Goal: Task Accomplishment & Management: Manage account settings

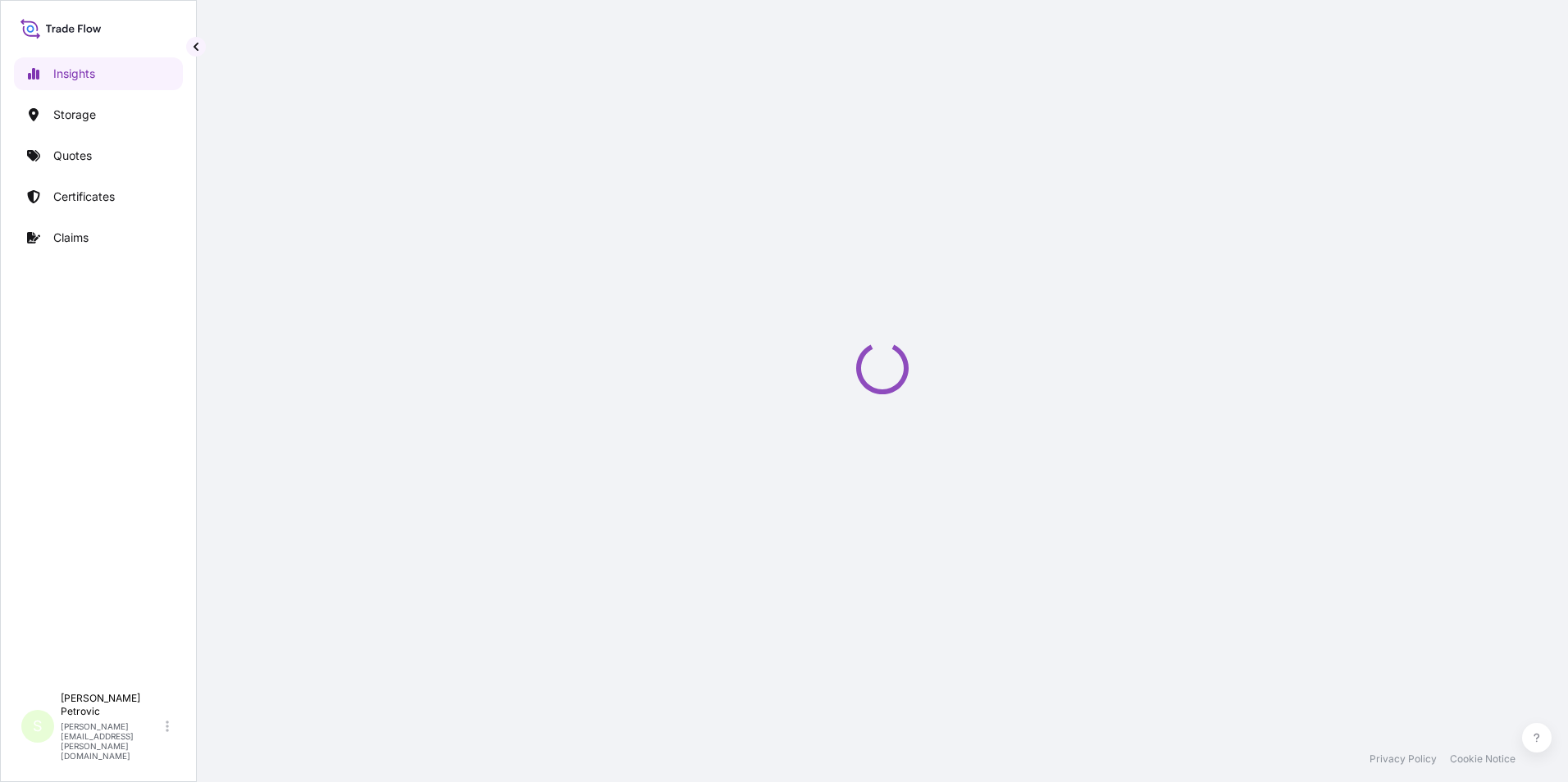
select select "2025"
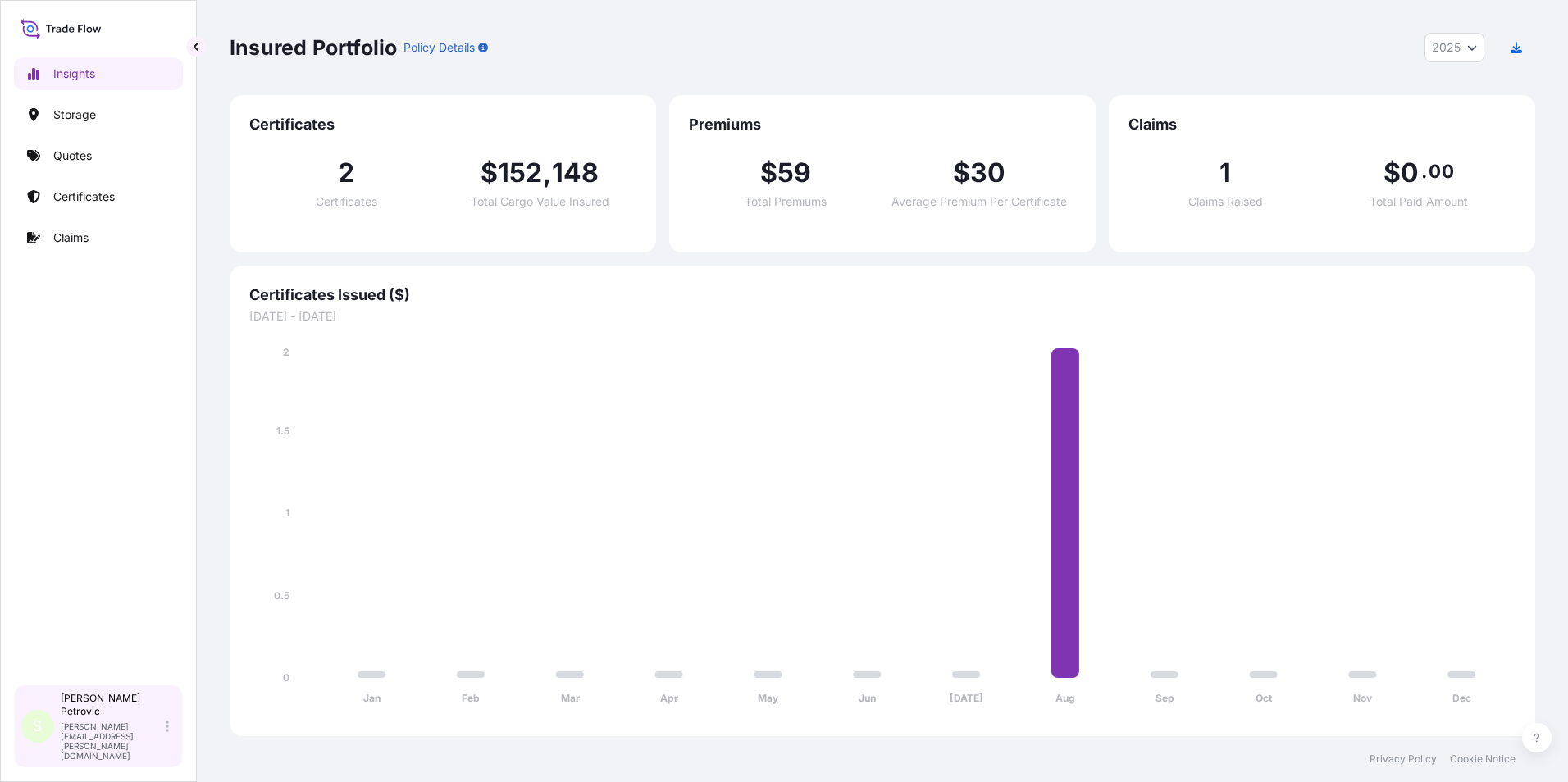
click at [166, 733] on icon at bounding box center [167, 726] width 4 height 13
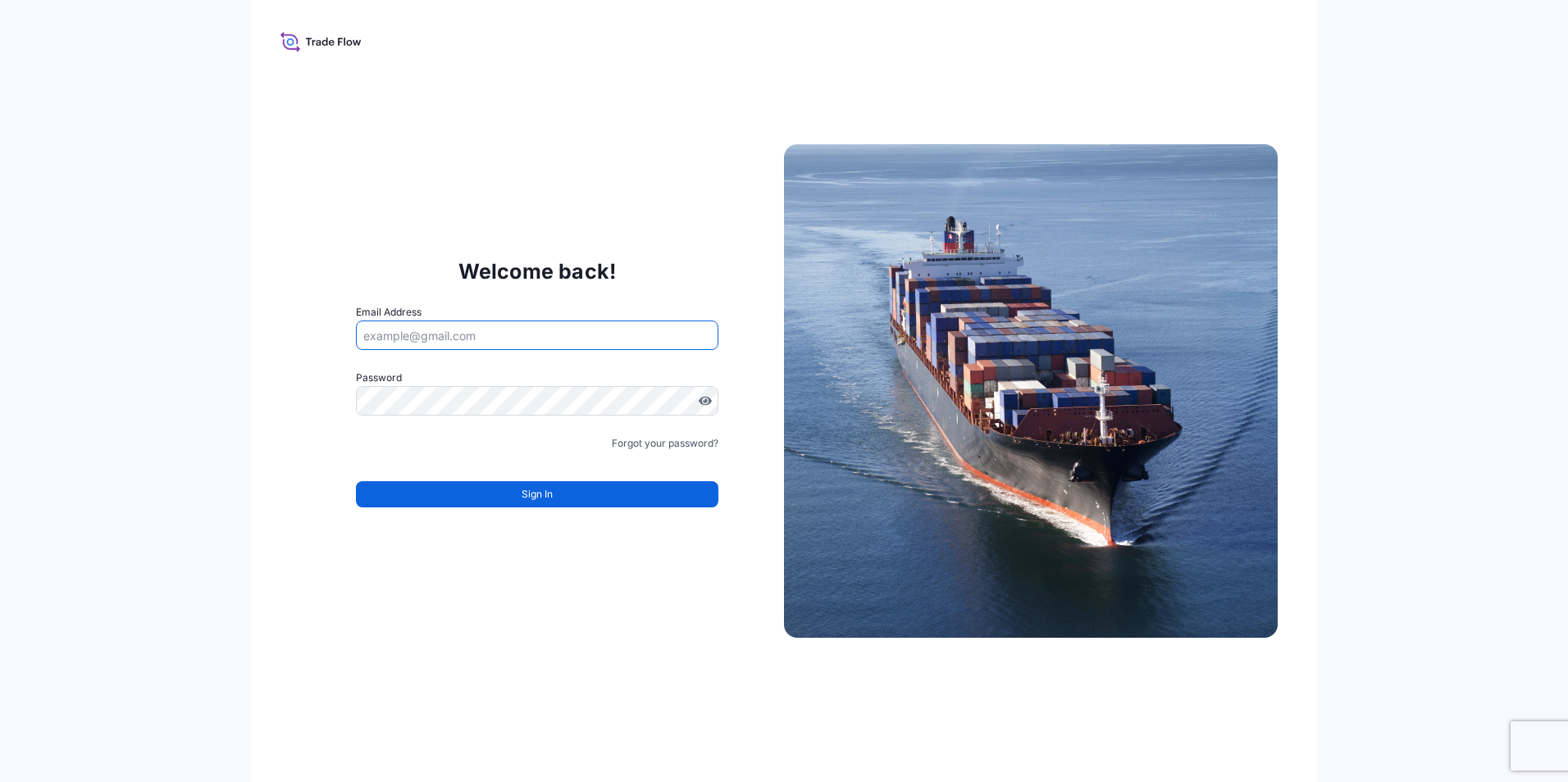
click at [434, 328] on input "Email Address" at bounding box center [537, 334] width 363 height 29
click at [503, 331] on input "Email Address" at bounding box center [537, 334] width 363 height 29
type input "[PERSON_NAME][EMAIL_ADDRESS][PERSON_NAME][DOMAIN_NAME]"
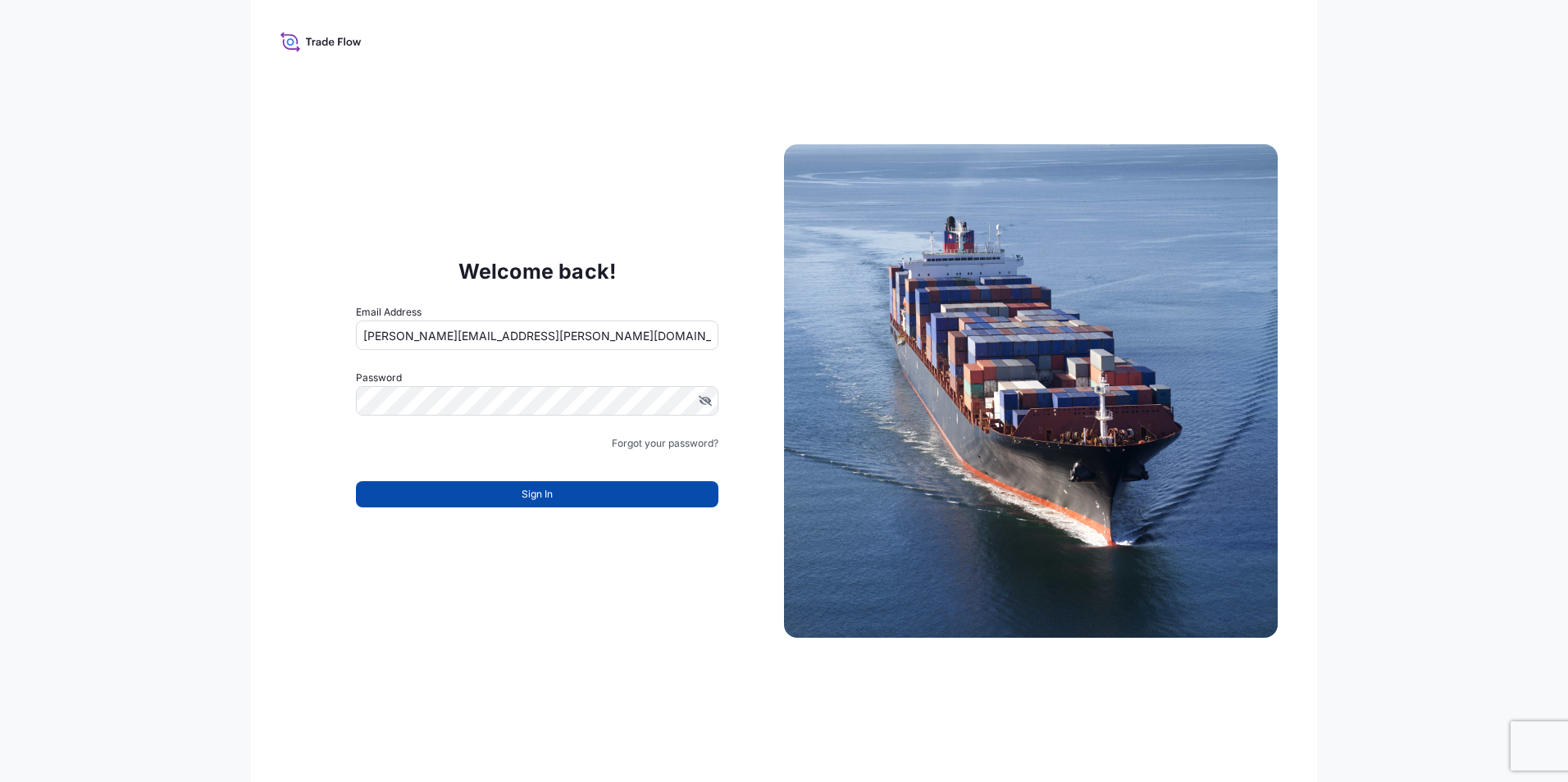
click at [522, 490] on span "Sign In" at bounding box center [537, 494] width 31 height 17
